Goal: Information Seeking & Learning: Learn about a topic

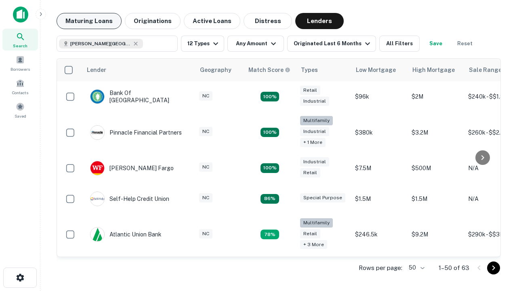
click at [89, 21] on button "Maturing Loans" at bounding box center [89, 21] width 65 height 16
